Goal: Information Seeking & Learning: Learn about a topic

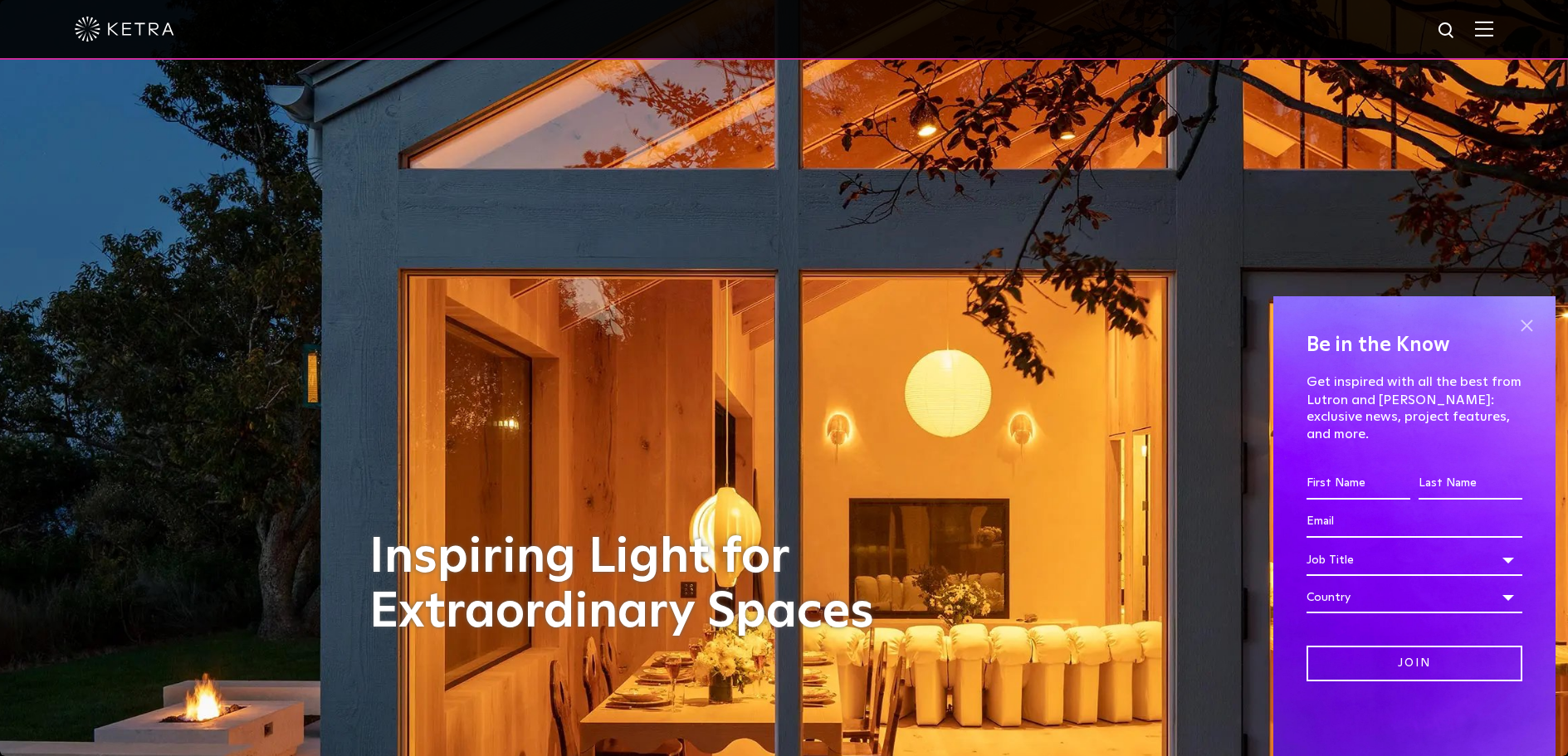
click at [1524, 333] on span at bounding box center [1527, 325] width 25 height 25
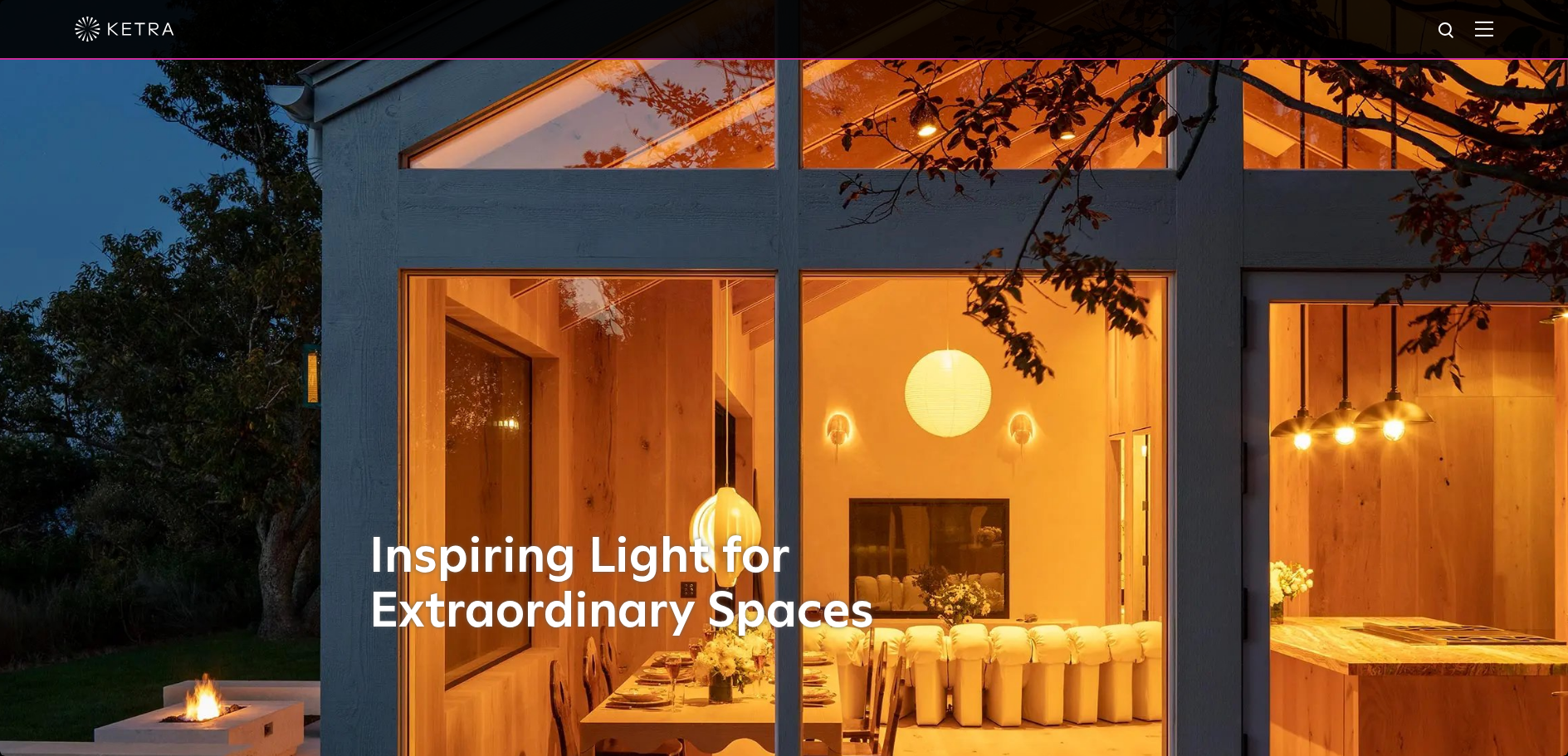
click at [1493, 35] on img at bounding box center [1485, 28] width 19 height 16
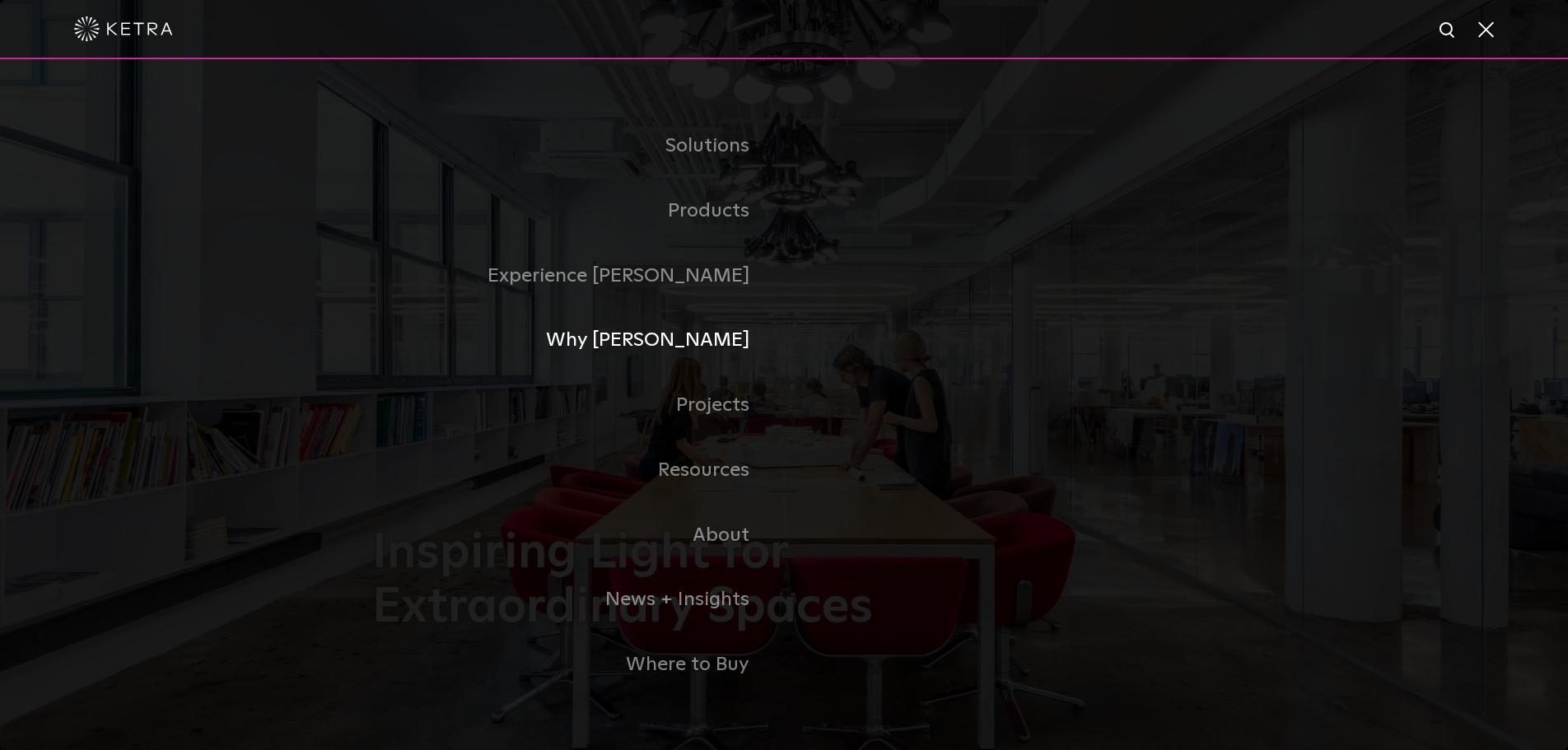
click at [708, 328] on link "Why [PERSON_NAME]" at bounding box center [578, 340] width 412 height 65
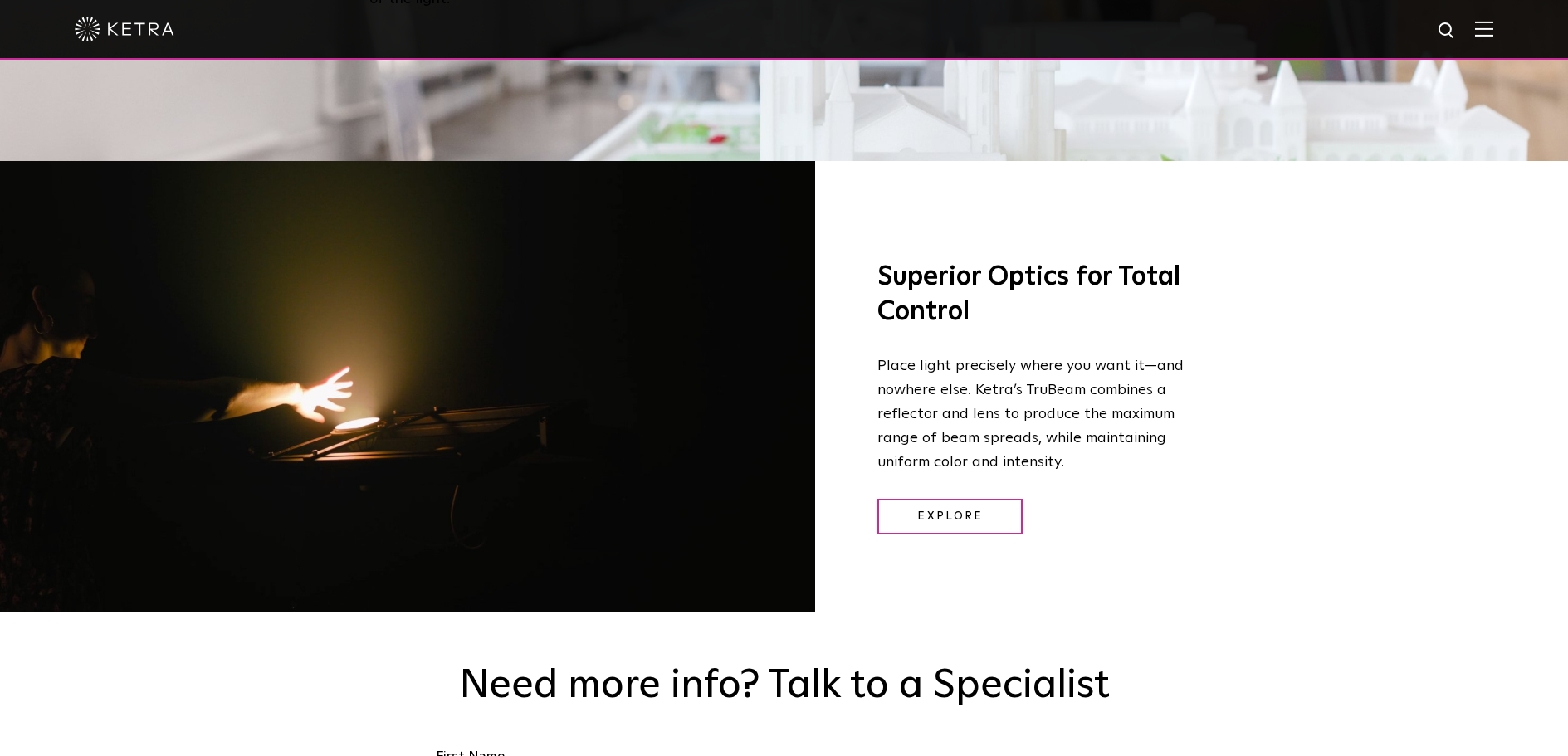
scroll to position [2172, 0]
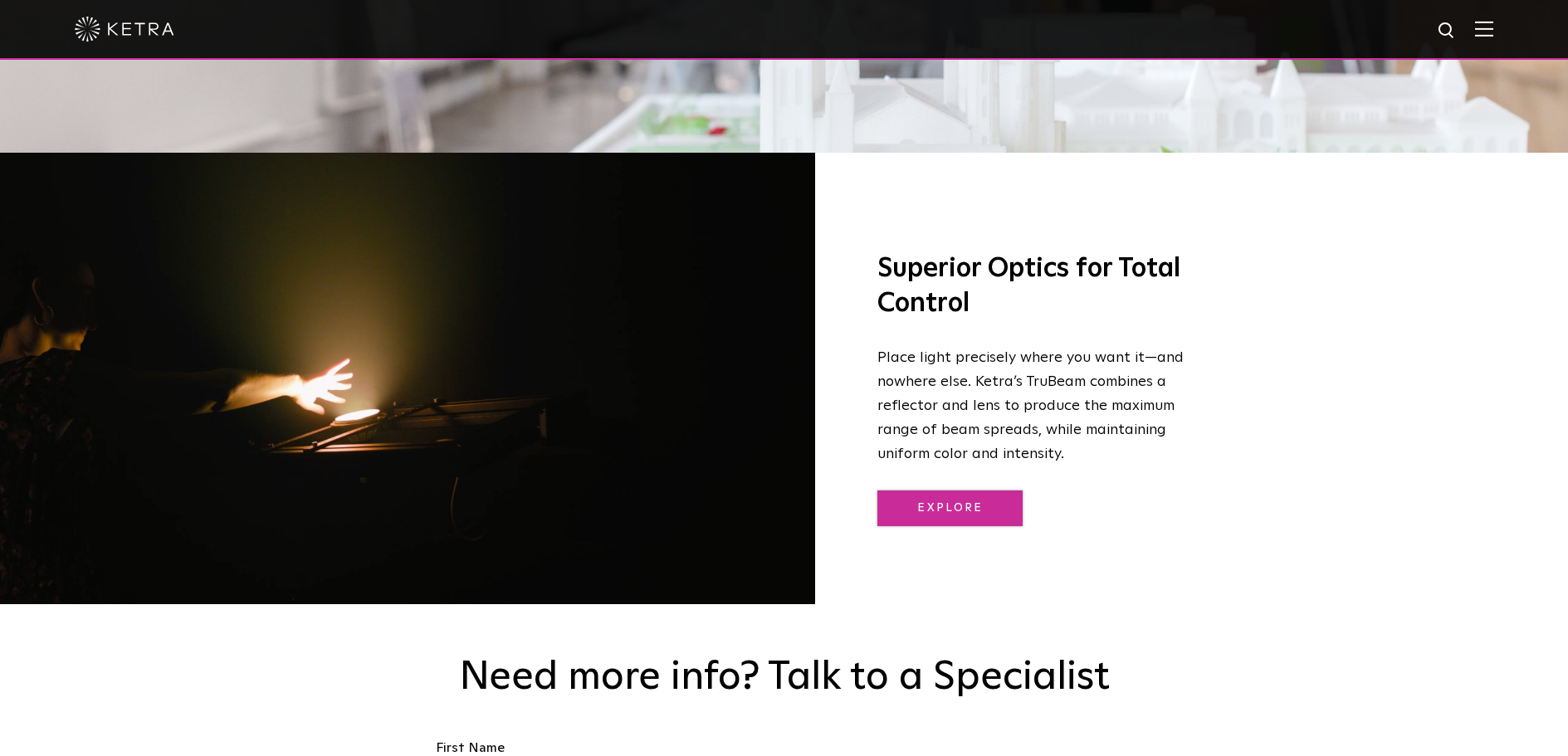
click at [968, 490] on link "Explore" at bounding box center [951, 508] width 146 height 35
